Goal: Task Accomplishment & Management: Complete application form

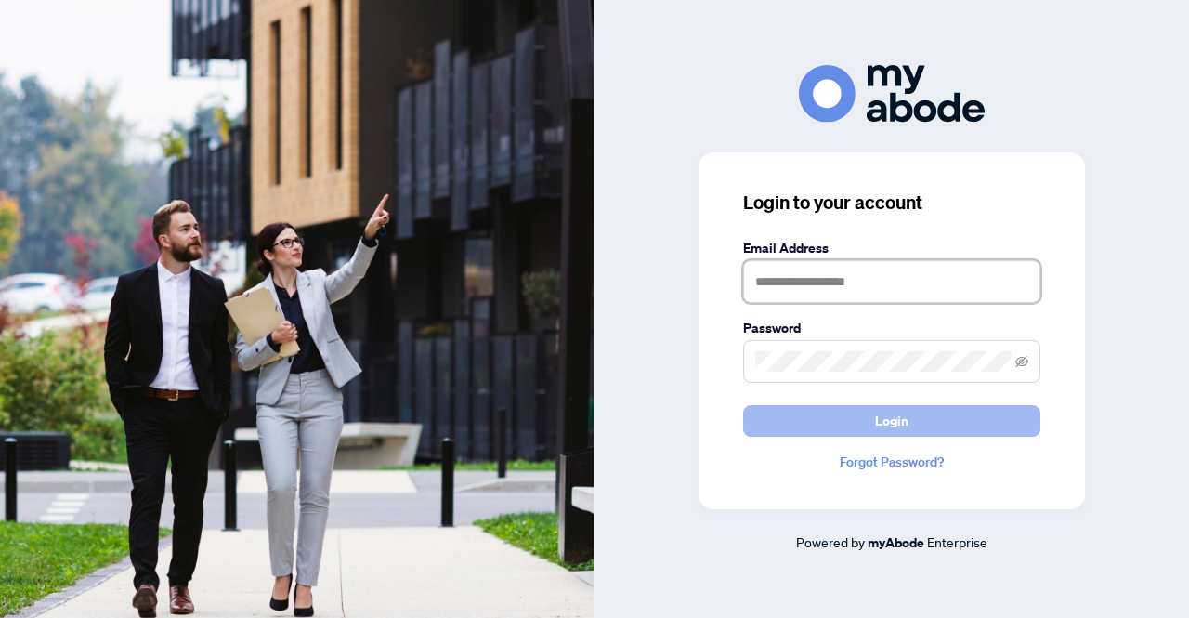
type input "**********"
click at [912, 412] on button "Login" at bounding box center [891, 421] width 297 height 32
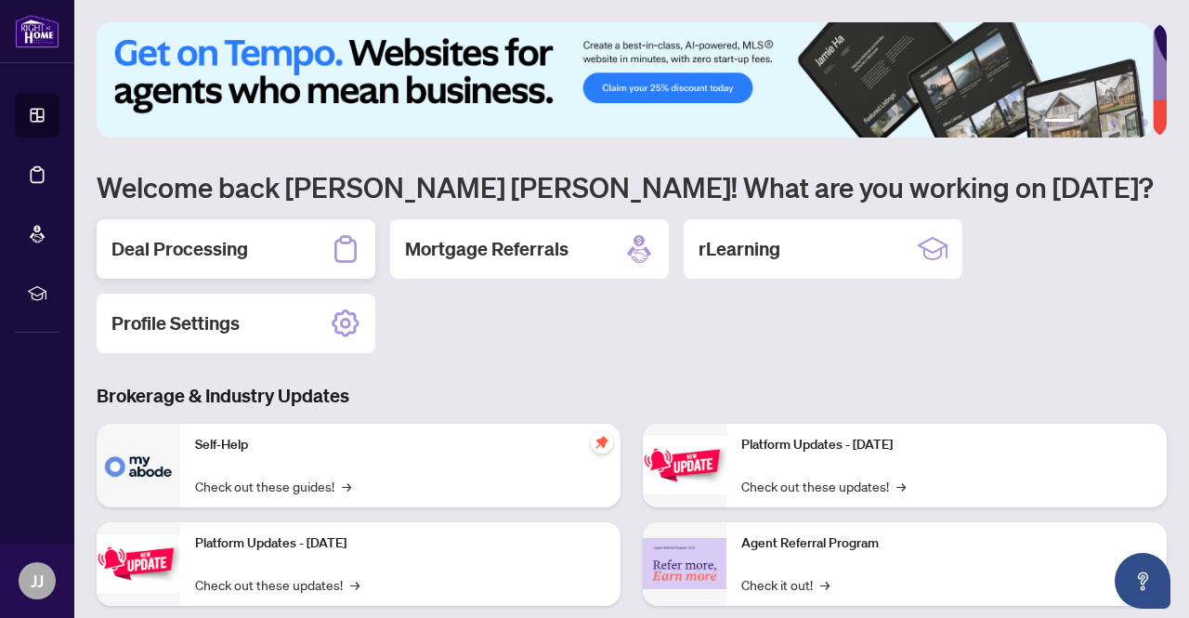
click at [168, 252] on h2 "Deal Processing" at bounding box center [179, 249] width 137 height 26
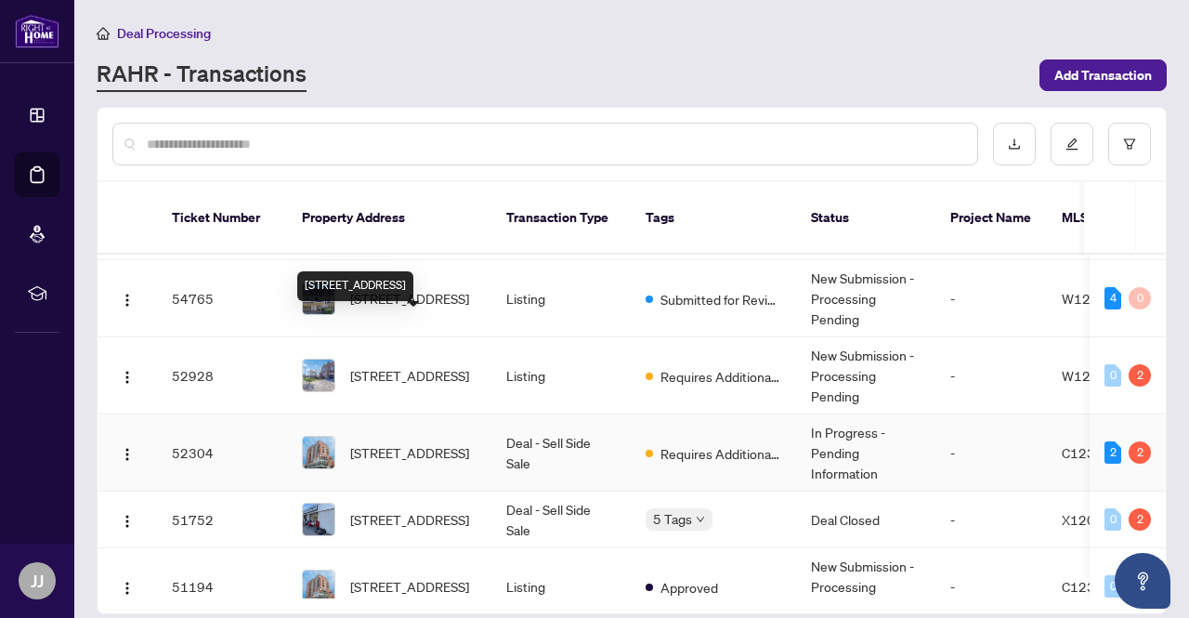
scroll to position [93, 0]
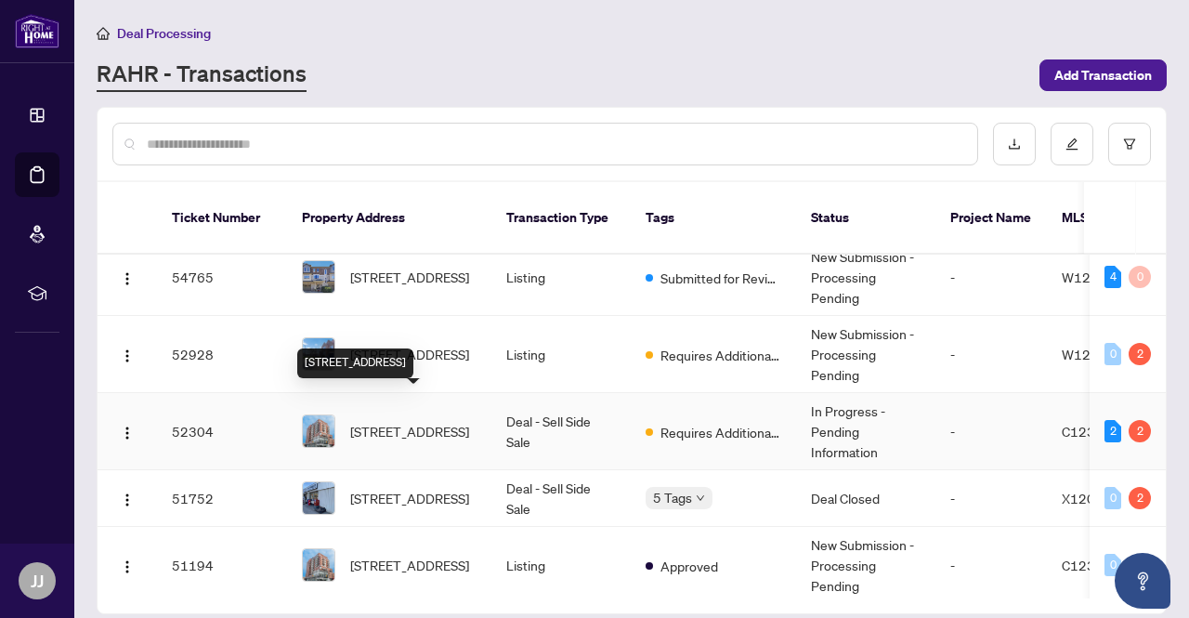
click at [432, 421] on span "[STREET_ADDRESS]" at bounding box center [409, 431] width 119 height 20
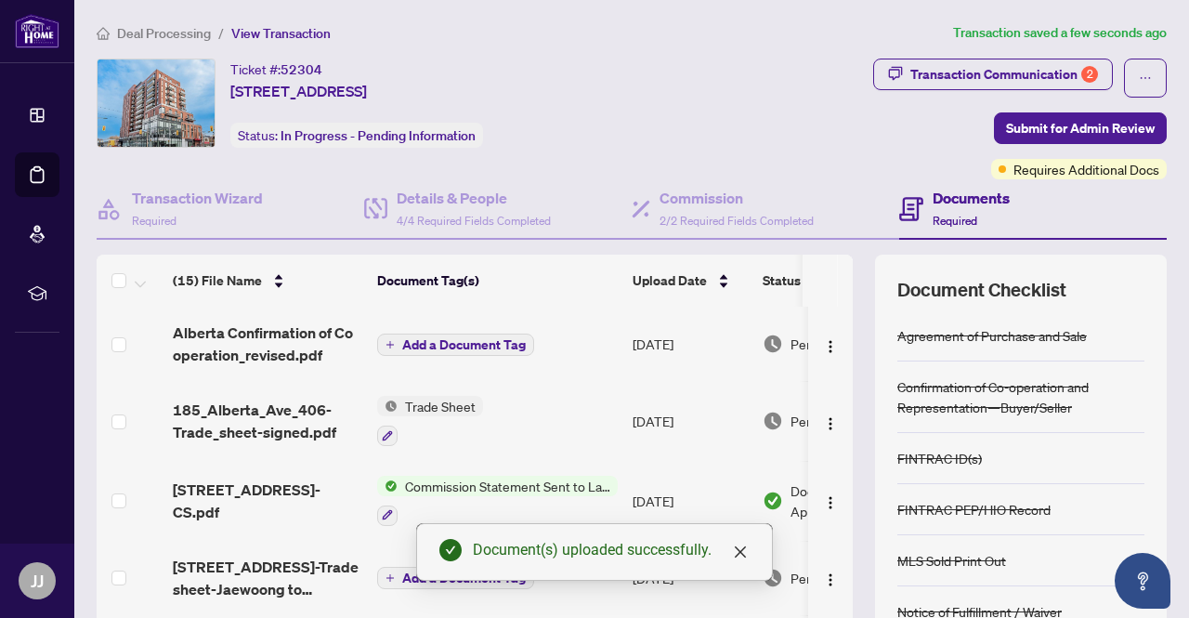
click at [461, 342] on span "Add a Document Tag" at bounding box center [464, 344] width 124 height 13
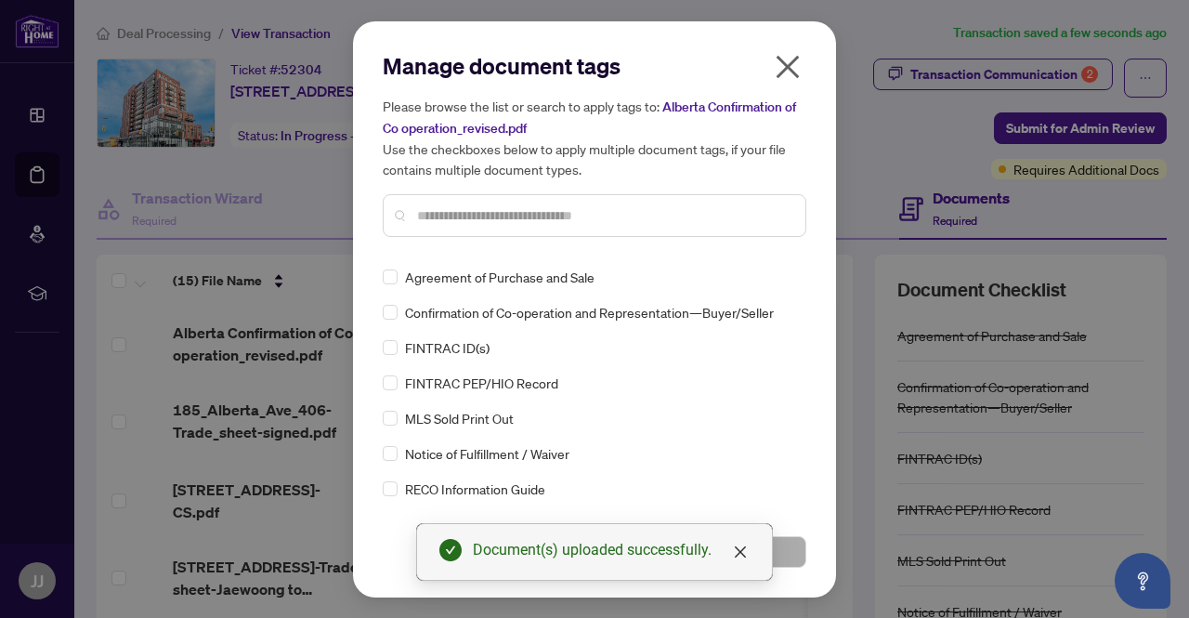
click at [466, 216] on input "text" at bounding box center [603, 215] width 373 height 20
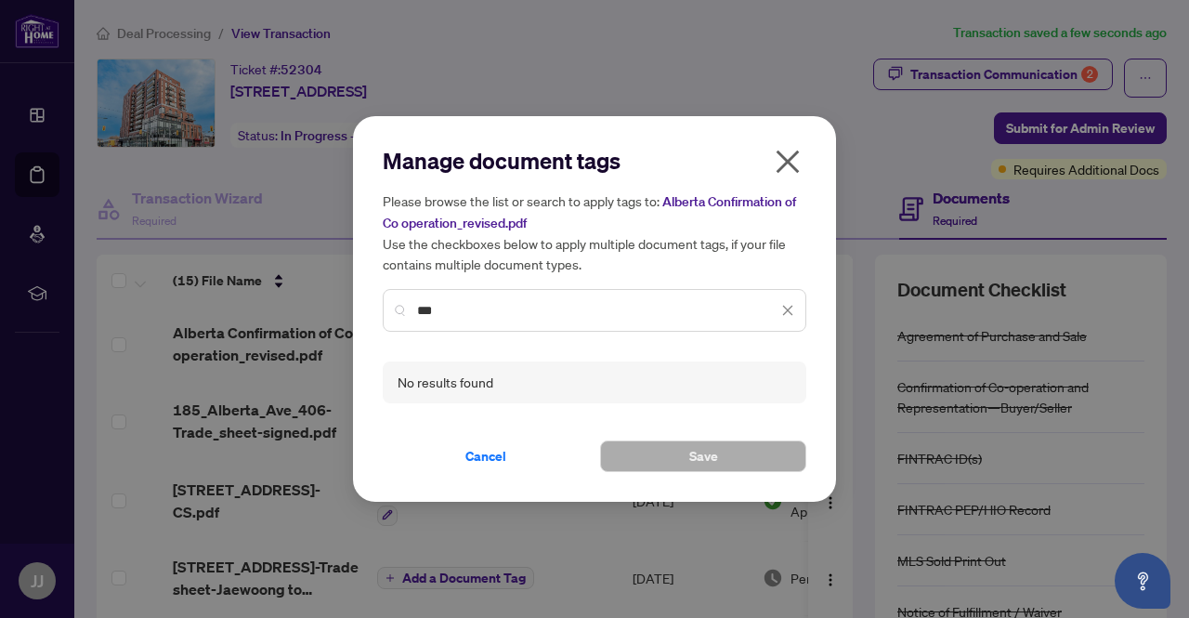
drag, startPoint x: 515, startPoint y: 303, endPoint x: 337, endPoint y: 320, distance: 178.2
click at [337, 320] on div "Manage document tags Please browse the list or search to apply tags to: Alberta…" at bounding box center [594, 309] width 1189 height 618
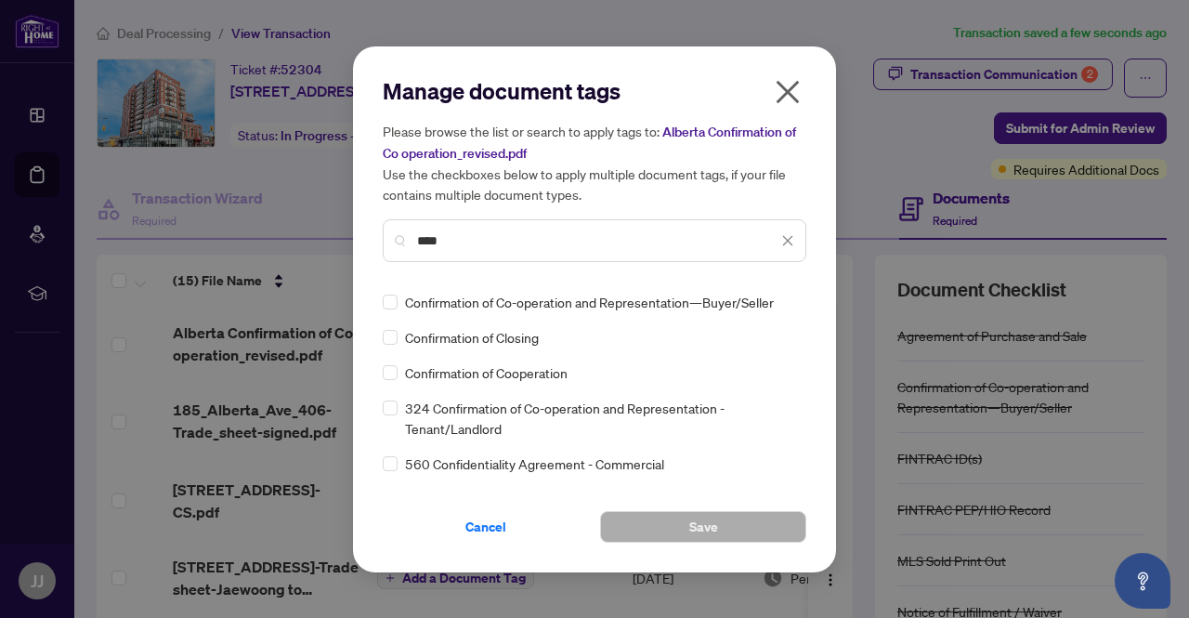
type input "****"
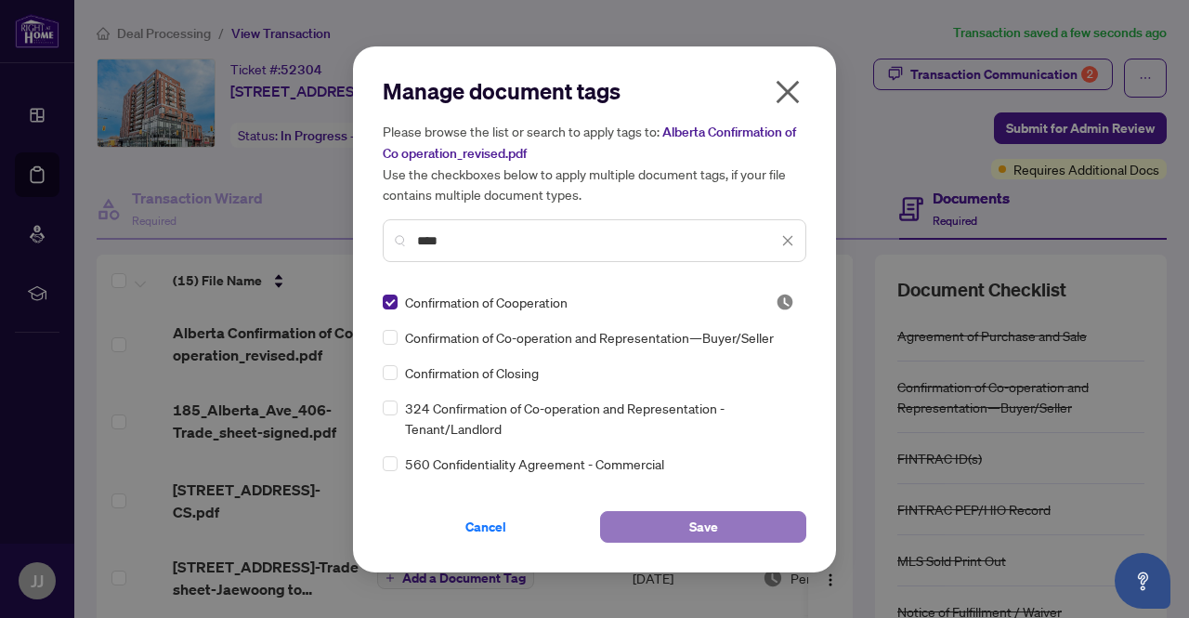
click at [742, 527] on button "Save" at bounding box center [703, 527] width 206 height 32
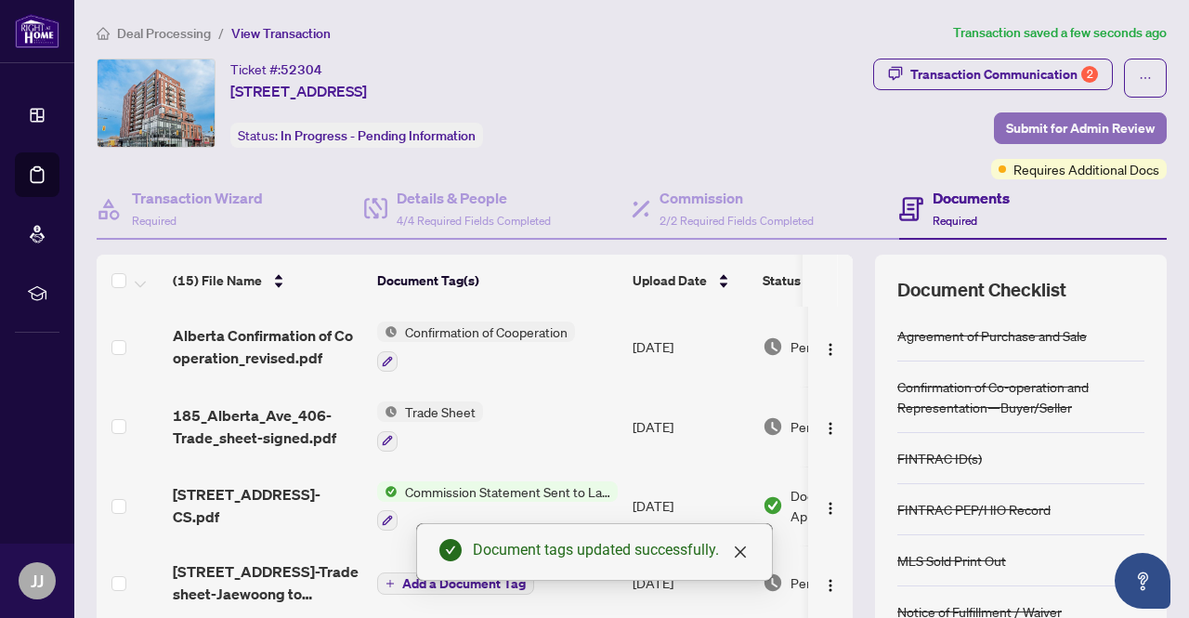
click at [1102, 124] on span "Submit for Admin Review" at bounding box center [1080, 128] width 149 height 30
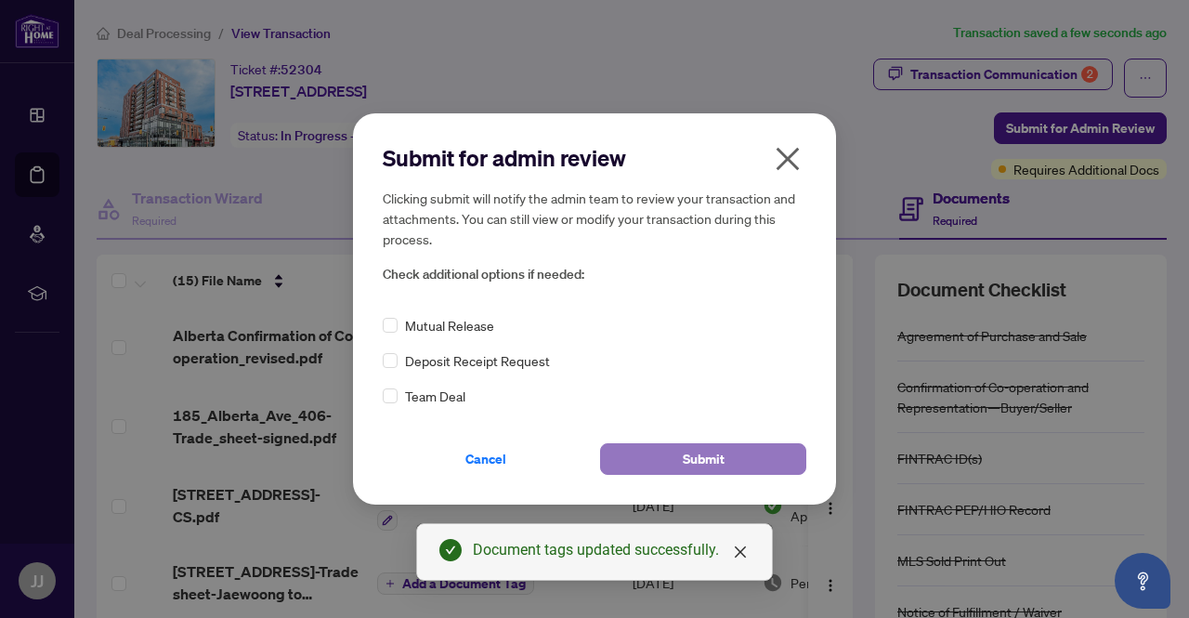
click at [731, 459] on button "Submit" at bounding box center [703, 459] width 206 height 32
